Goal: Check status: Check status

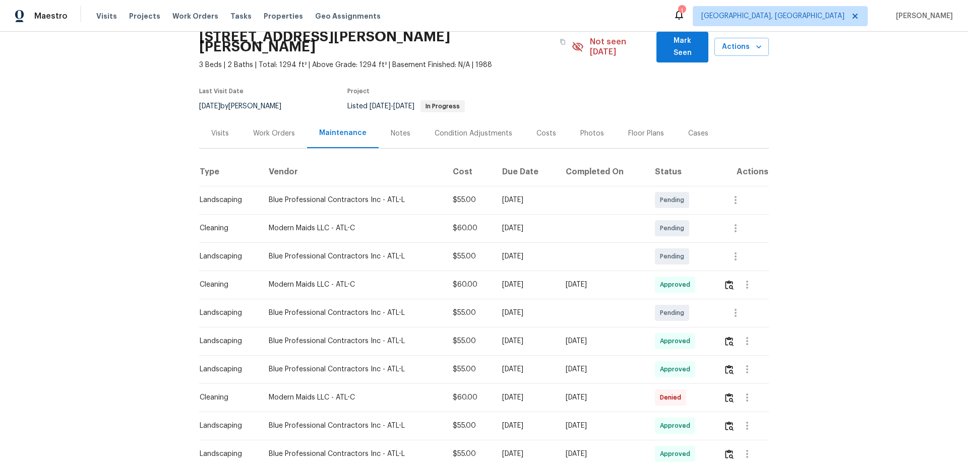
scroll to position [50, 0]
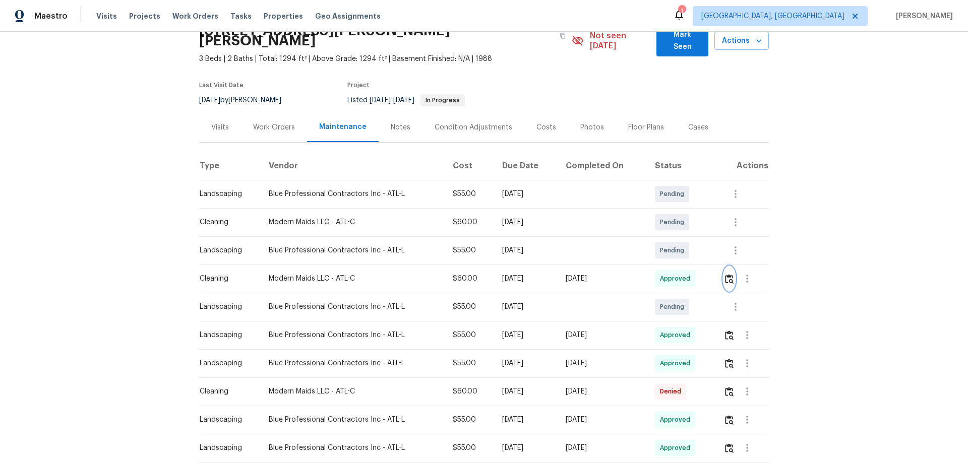
click at [726, 274] on img "button" at bounding box center [729, 279] width 9 height 10
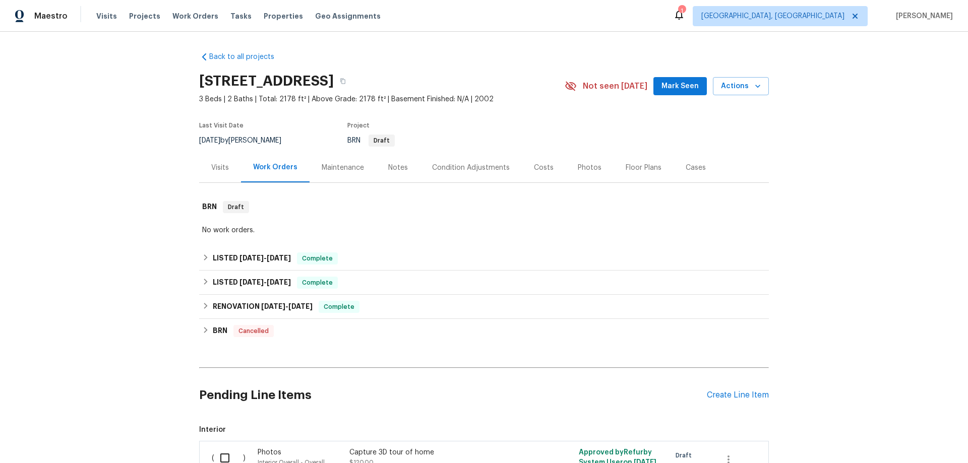
click at [221, 171] on div "Visits" at bounding box center [220, 168] width 18 height 10
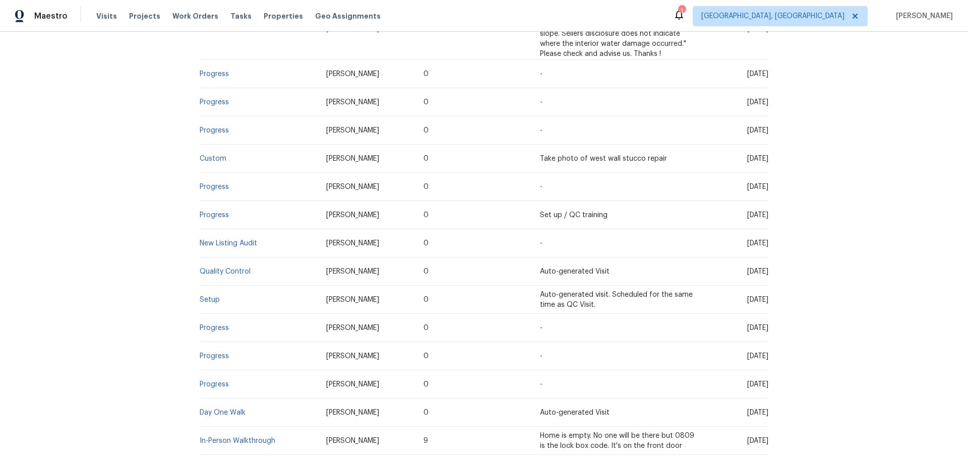
scroll to position [430, 0]
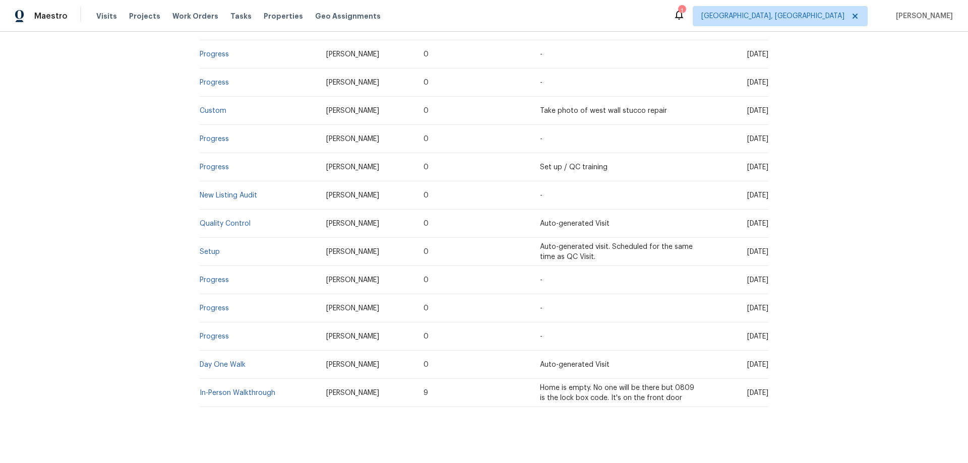
click at [199, 238] on td "Setup" at bounding box center [258, 252] width 119 height 28
click at [206, 249] on link "Setup" at bounding box center [210, 252] width 20 height 7
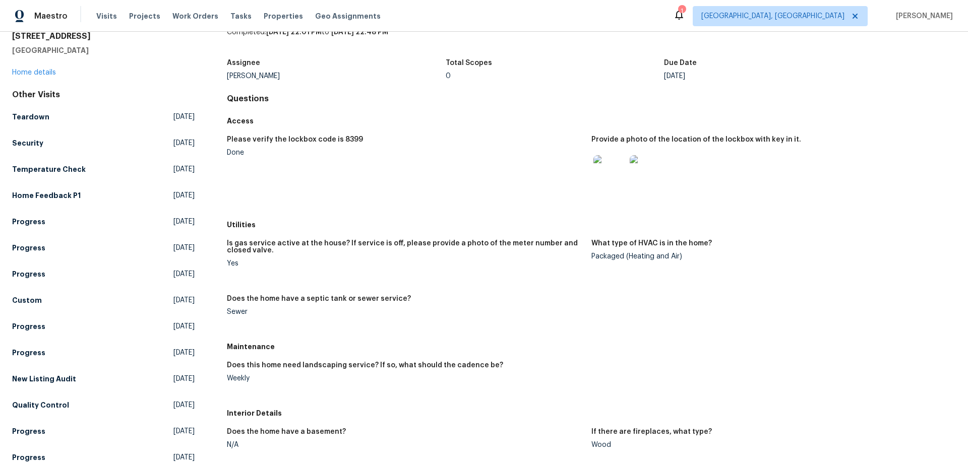
scroll to position [101, 0]
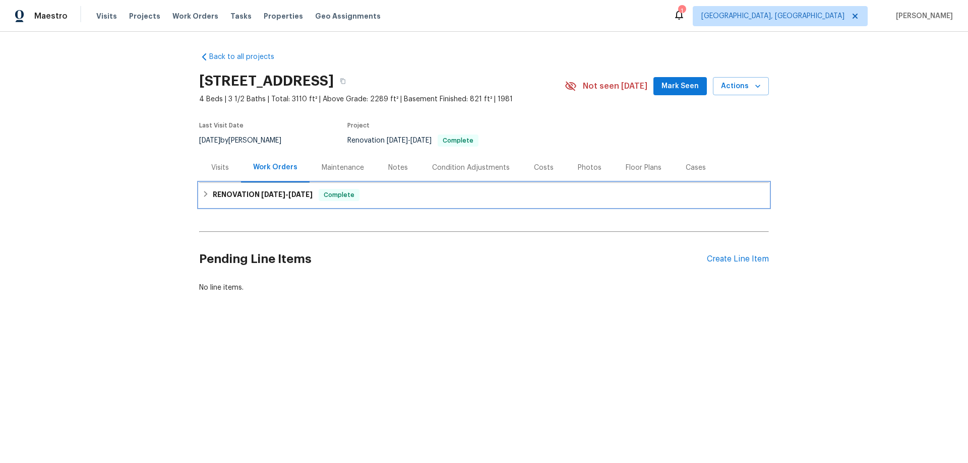
drag, startPoint x: 312, startPoint y: 194, endPoint x: 301, endPoint y: 198, distance: 12.0
click at [312, 194] on span "8/30/25" at bounding box center [300, 194] width 24 height 7
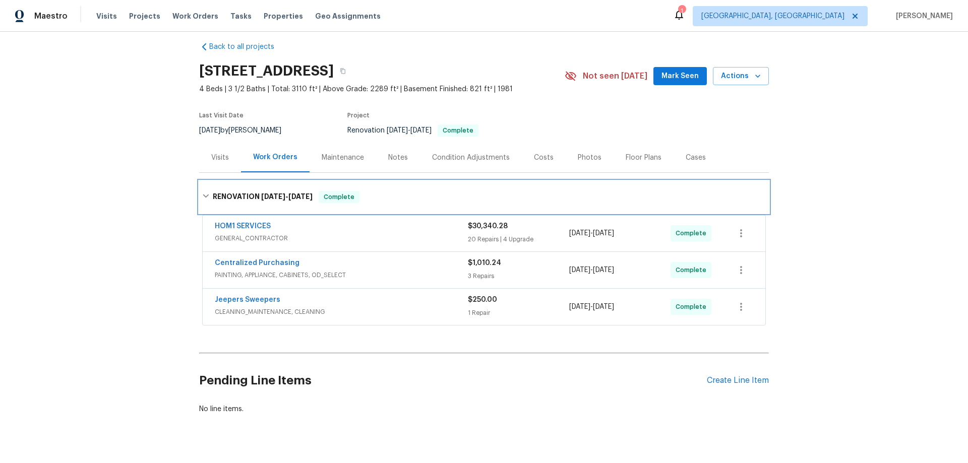
scroll to position [20, 0]
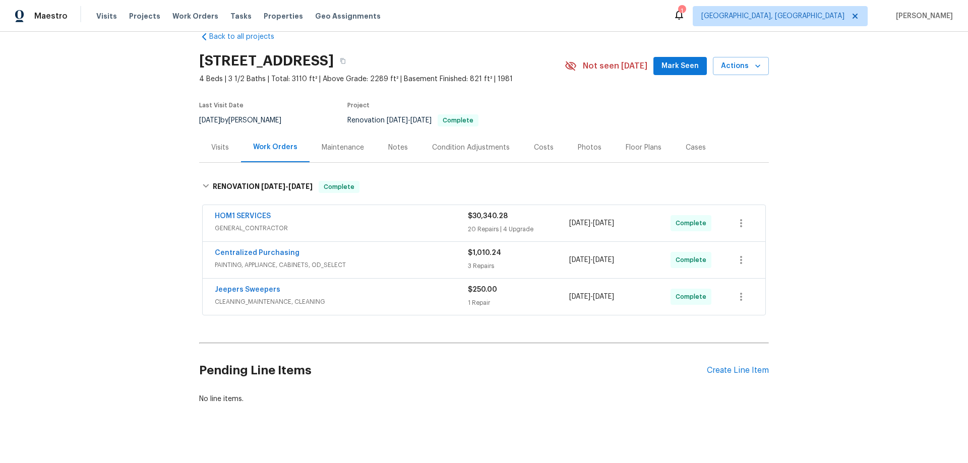
click at [169, 196] on div "Back to all projects 6113 Shadyway Ln, Chattanooga, TN 37416 4 Beds | 3 1/2 Bat…" at bounding box center [484, 248] width 968 height 432
click at [105, 221] on div "Back to all projects 6113 Shadyway Ln, Chattanooga, TN 37416 4 Beds | 3 1/2 Bat…" at bounding box center [484, 248] width 968 height 432
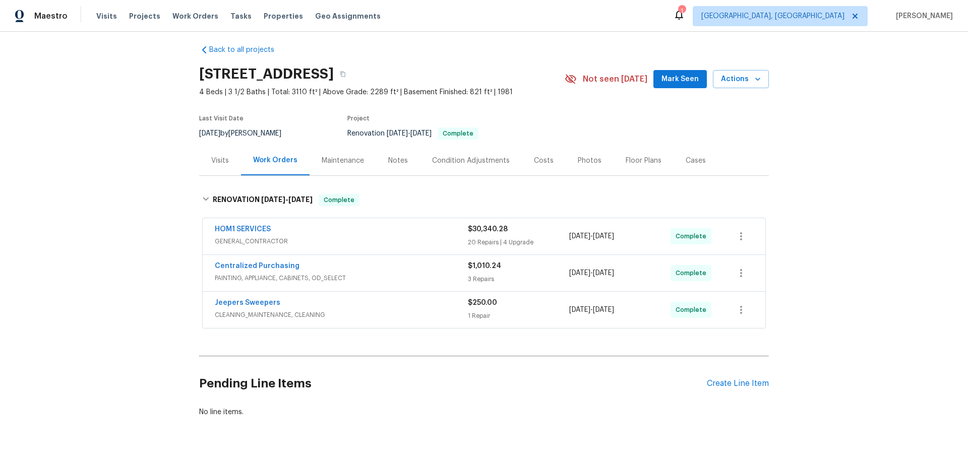
scroll to position [0, 0]
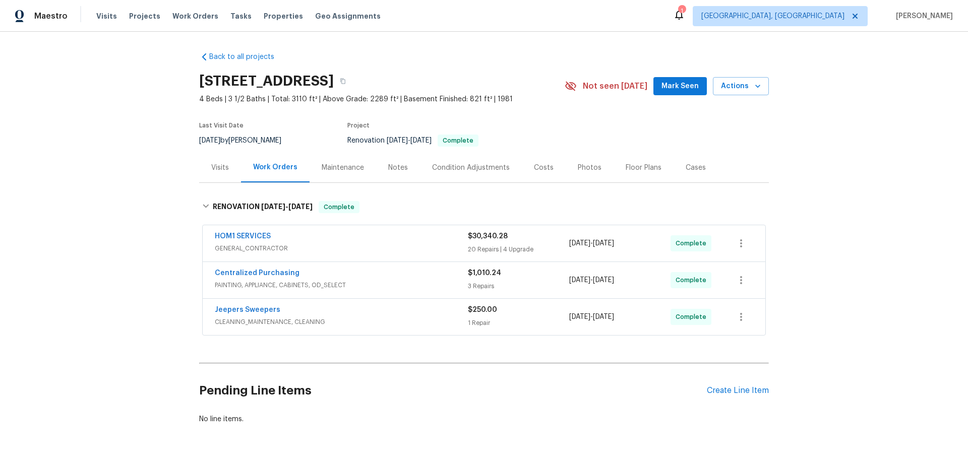
click at [155, 254] on div "Back to all projects 6113 Shadyway Ln, Chattanooga, TN 37416 4 Beds | 3 1/2 Bat…" at bounding box center [484, 248] width 968 height 432
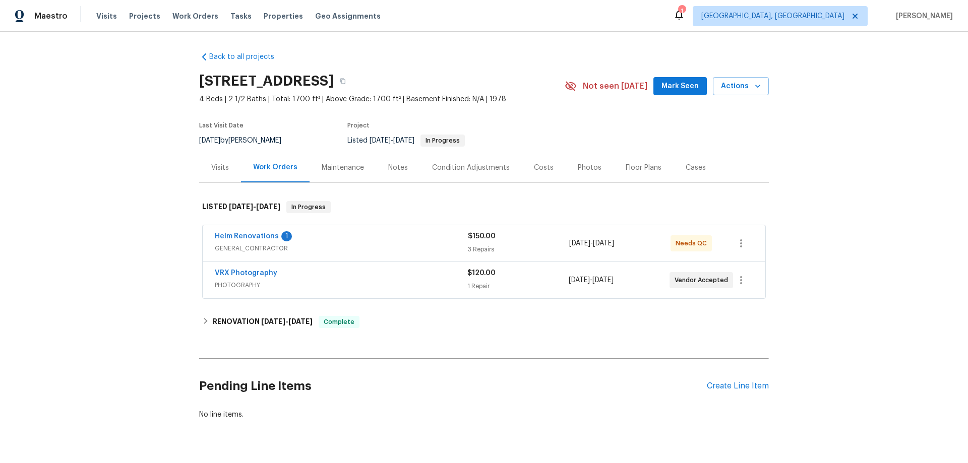
click at [283, 308] on div "Back to all projects [STREET_ADDRESS] 4 Beds | 2 1/2 Baths | Total: 1700 ft² | …" at bounding box center [484, 236] width 570 height 384
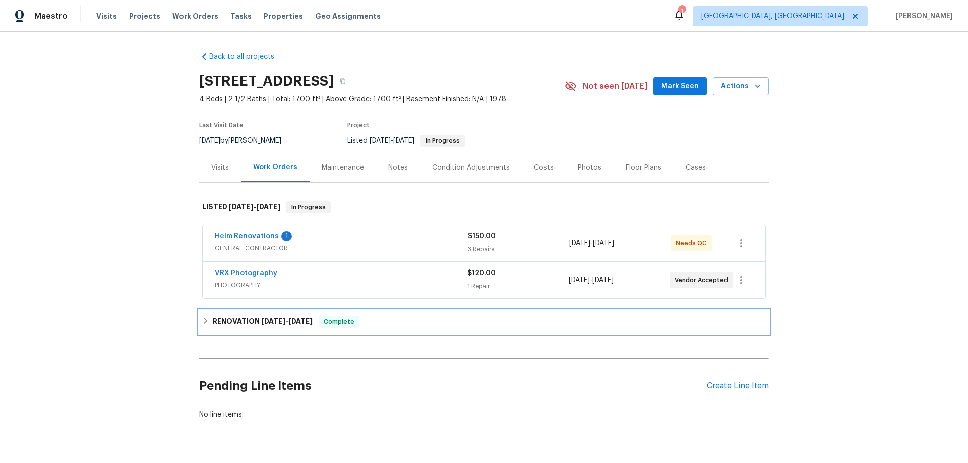
drag, startPoint x: 271, startPoint y: 323, endPoint x: 266, endPoint y: 319, distance: 6.8
click at [270, 323] on span "[DATE]" at bounding box center [273, 321] width 24 height 7
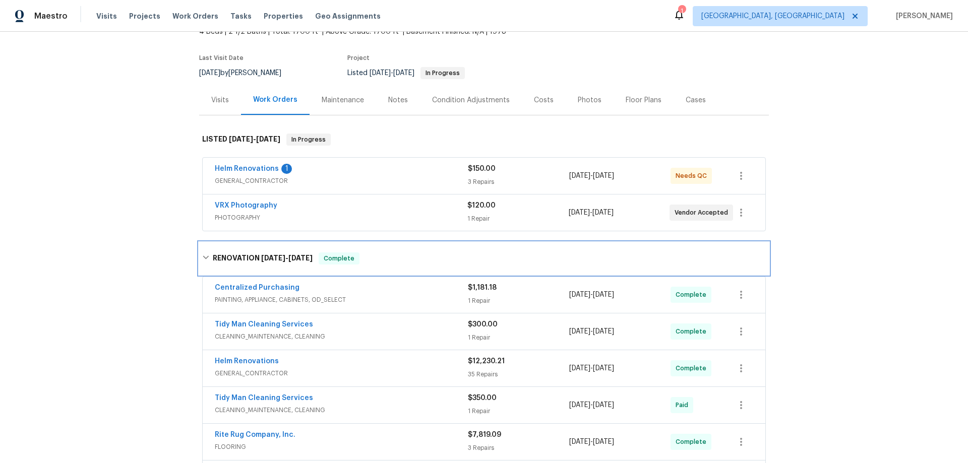
scroll to position [252, 0]
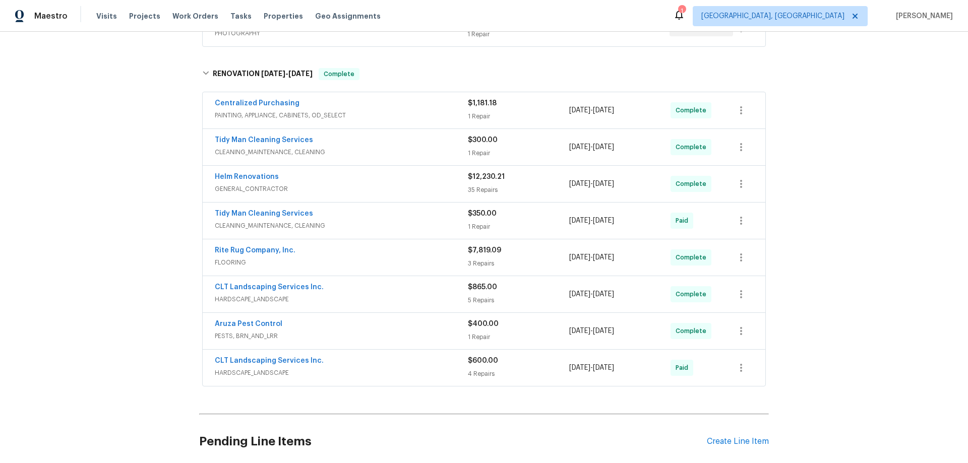
click at [132, 249] on div "Back to all projects 217 Woodwinds Dr, Columbia, SC 29212 4 Beds | 2 1/2 Baths …" at bounding box center [484, 248] width 968 height 432
click at [129, 263] on div "Back to all projects 217 Woodwinds Dr, Columbia, SC 29212 4 Beds | 2 1/2 Baths …" at bounding box center [484, 248] width 968 height 432
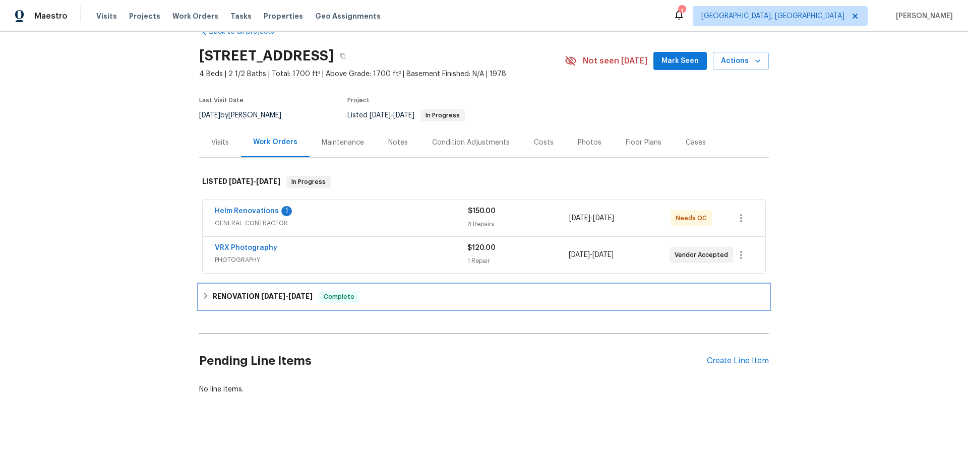
click at [234, 291] on h6 "RENOVATION 6/30/25 - 8/28/25" at bounding box center [263, 297] width 100 height 12
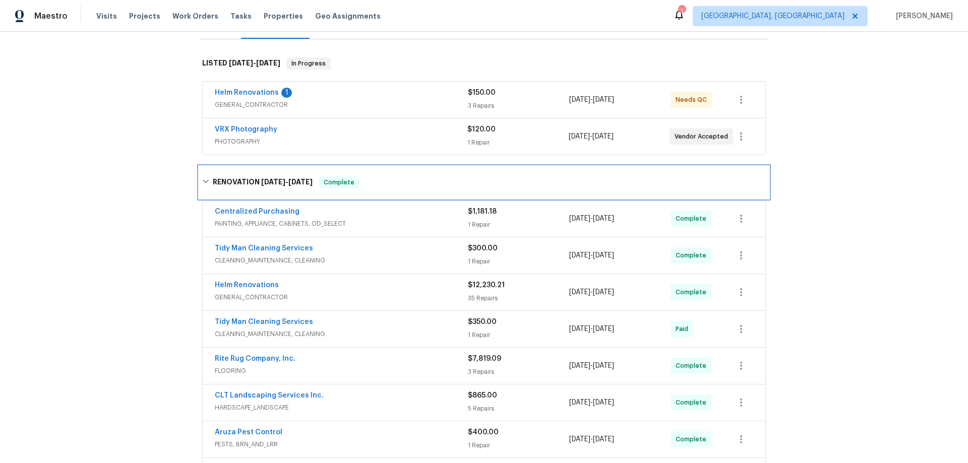
scroll to position [194, 0]
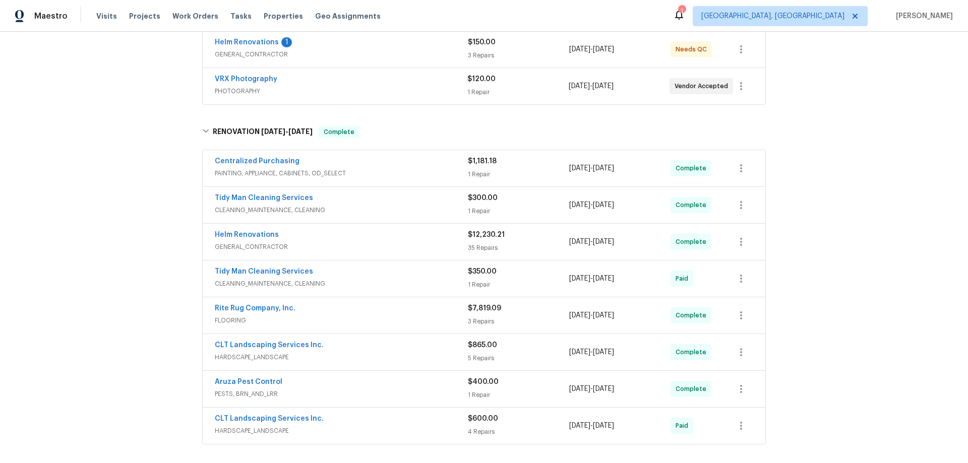
click at [137, 248] on div "Back to all projects 217 Woodwinds Dr, Columbia, SC 29212 4 Beds | 2 1/2 Baths …" at bounding box center [484, 248] width 968 height 432
click at [68, 241] on div "Back to all projects 217 Woodwinds Dr, Columbia, SC 29212 4 Beds | 2 1/2 Baths …" at bounding box center [484, 248] width 968 height 432
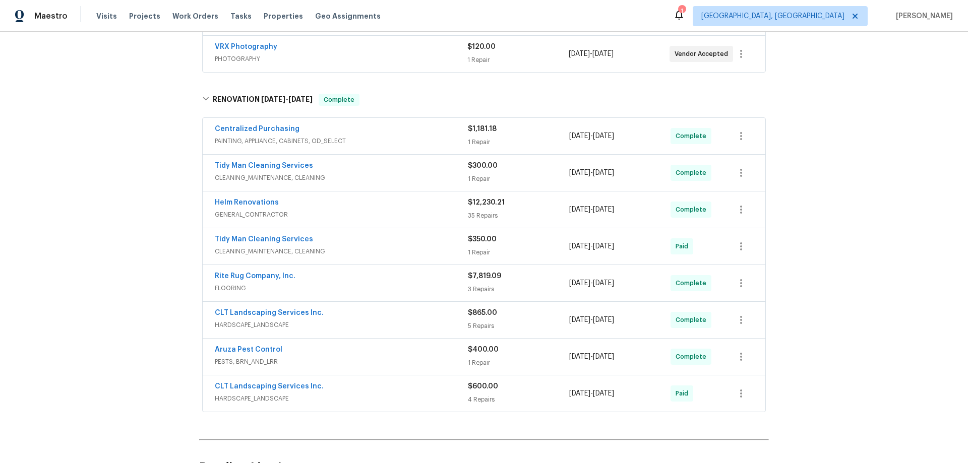
scroll to position [295, 0]
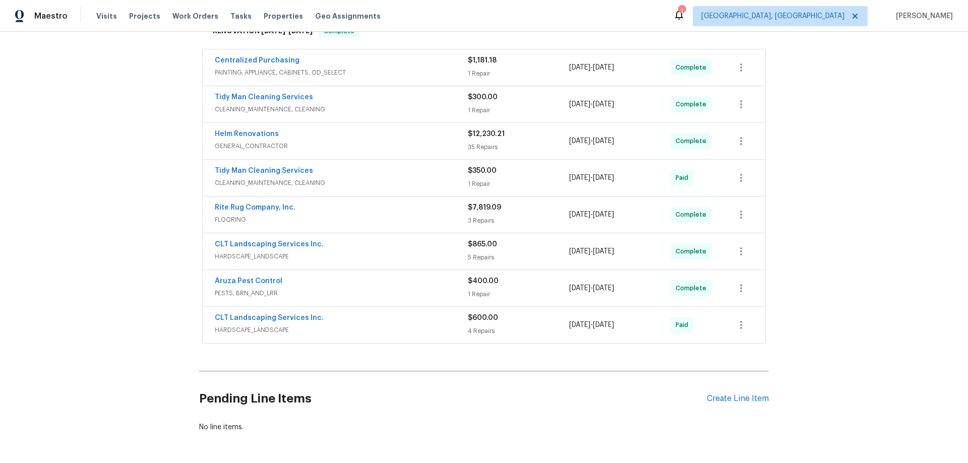
click at [125, 293] on div "Back to all projects 217 Woodwinds Dr, Columbia, SC 29212 4 Beds | 2 1/2 Baths …" at bounding box center [484, 248] width 968 height 432
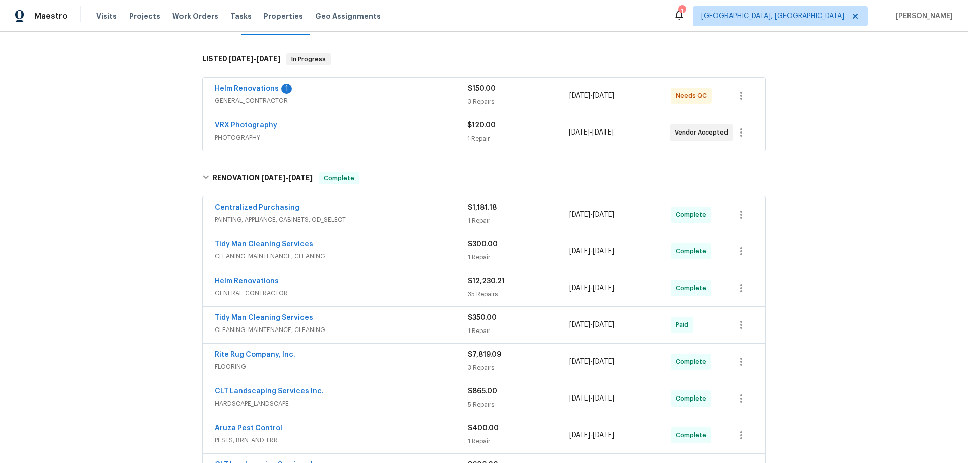
scroll to position [0, 0]
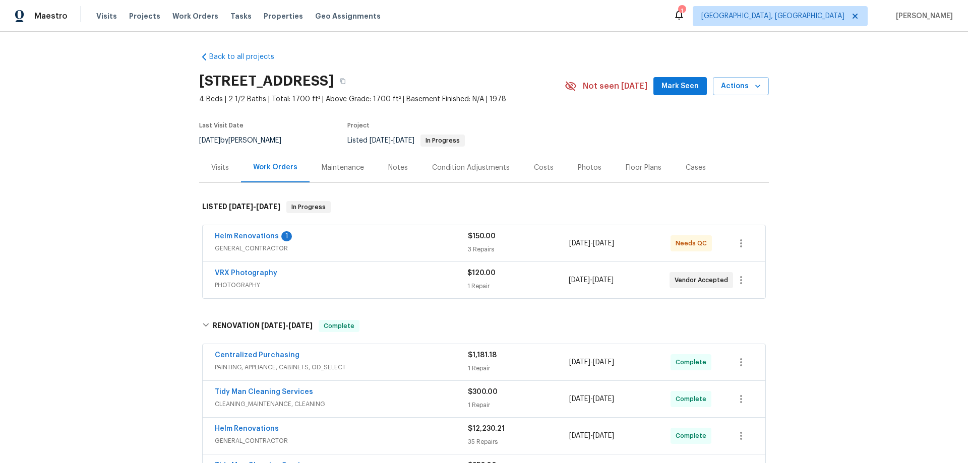
click at [141, 279] on div "Back to all projects 217 Woodwinds Dr, Columbia, SC 29212 4 Beds | 2 1/2 Baths …" at bounding box center [484, 248] width 968 height 432
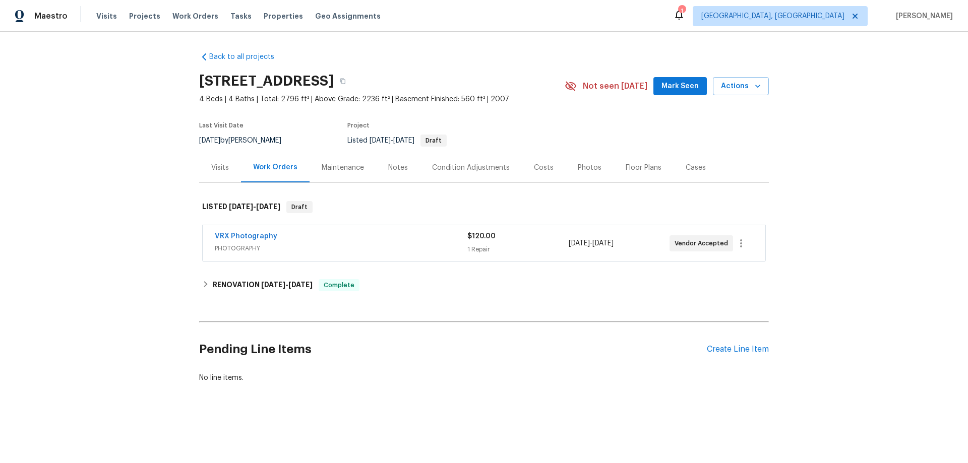
click at [135, 244] on div "Back to all projects [STREET_ADDRESS] 4 Beds | 4 Baths | Total: 2796 ft² | Abov…" at bounding box center [484, 242] width 968 height 420
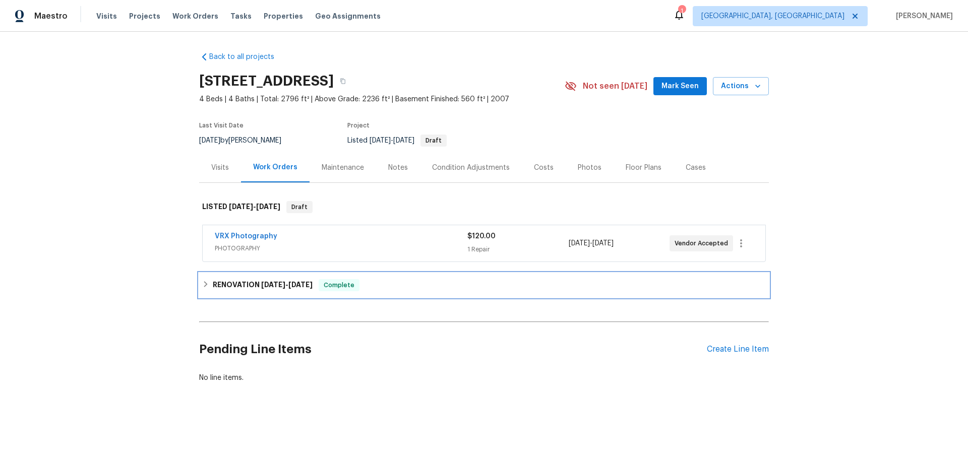
click at [219, 290] on h6 "RENOVATION [DATE] - [DATE]" at bounding box center [263, 285] width 100 height 12
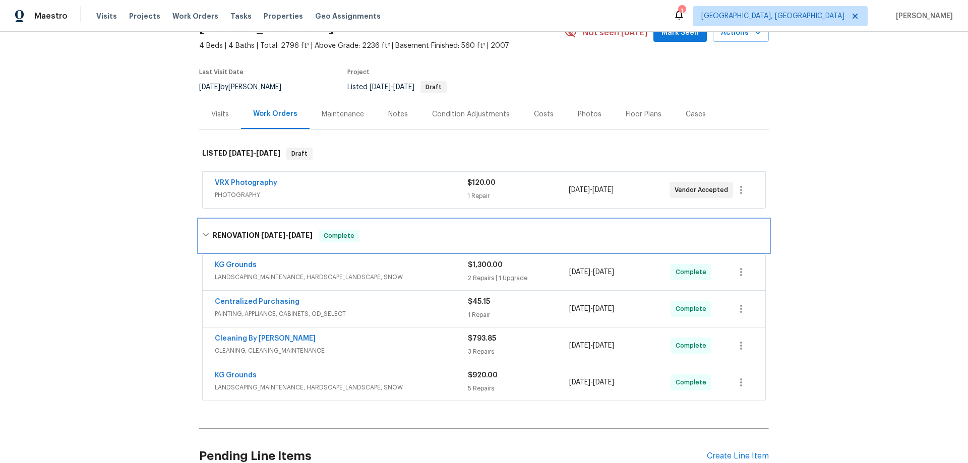
scroll to position [136, 0]
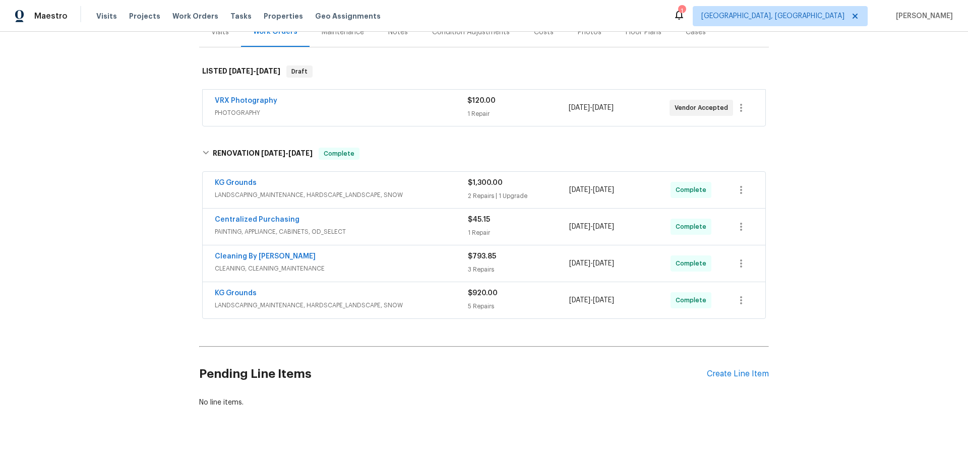
click at [145, 253] on div "Back to all projects [STREET_ADDRESS] 4 Beds | 4 Baths | Total: 2796 ft² | Abov…" at bounding box center [484, 248] width 968 height 432
drag, startPoint x: 150, startPoint y: 122, endPoint x: 153, endPoint y: 133, distance: 11.5
click at [150, 122] on div "Back to all projects [STREET_ADDRESS] 4 Beds | 4 Baths | Total: 2796 ft² | Abov…" at bounding box center [484, 248] width 968 height 432
